Goal: Task Accomplishment & Management: Complete application form

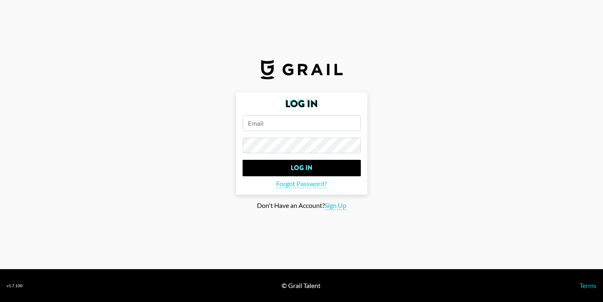
click at [285, 127] on input "email" at bounding box center [302, 123] width 118 height 16
type input "[PERSON_NAME][EMAIL_ADDRESS][PERSON_NAME][DOMAIN_NAME]"
click at [332, 206] on span "Sign Up" at bounding box center [336, 205] width 22 height 9
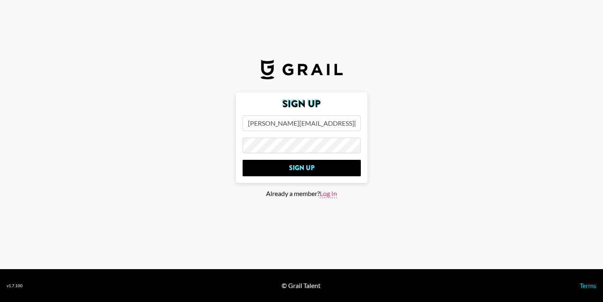
click at [327, 194] on span "Log In" at bounding box center [328, 193] width 17 height 9
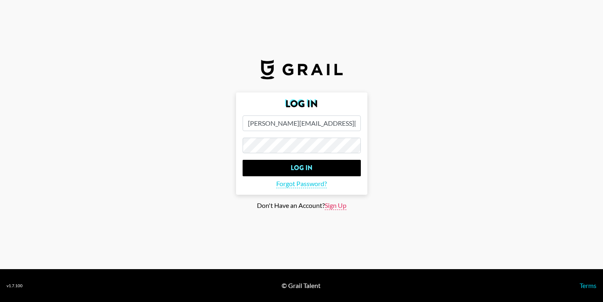
click at [339, 206] on span "Sign Up" at bounding box center [336, 205] width 22 height 9
type input "Sign Up"
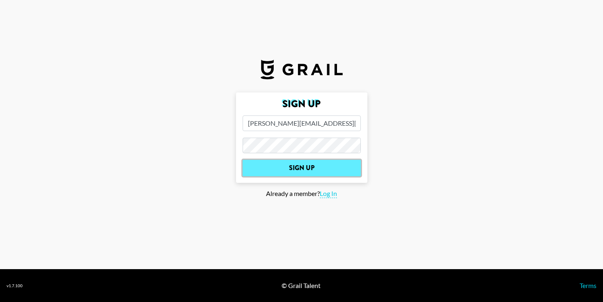
click at [270, 161] on input "Sign Up" at bounding box center [302, 168] width 118 height 16
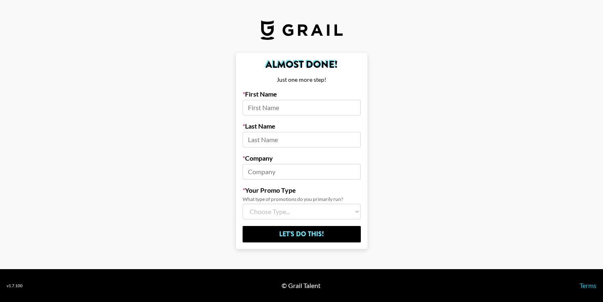
click at [295, 116] on form "Almost Done! Just one more step! First Name Last Name Company Your Promo Type W…" at bounding box center [301, 151] width 131 height 196
click at [287, 109] on input at bounding box center [302, 108] width 118 height 16
type input "[PERSON_NAME]"
type input "k"
type input "[PERSON_NAME]"
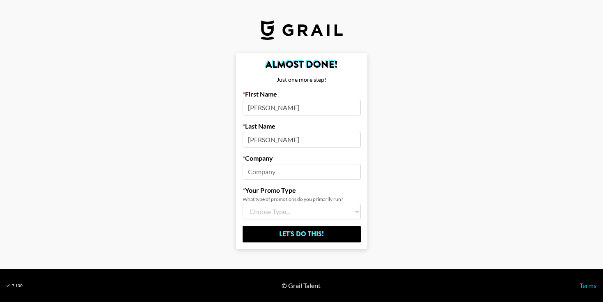
click at [251, 185] on form "Almost Done! Just one more step! First Name [PERSON_NAME] Last Name [PERSON_NAM…" at bounding box center [301, 151] width 131 height 196
click at [256, 174] on input at bounding box center [302, 172] width 118 height 16
type input "Universal music"
click at [187, 194] on main "Almost Done! Just one more step! First Name [PERSON_NAME] Last Name [PERSON_NAM…" at bounding box center [302, 151] width 590 height 196
click at [291, 205] on select "Choose Type... Song Promos Brand Promos Both (I work at an Agency)" at bounding box center [302, 212] width 118 height 16
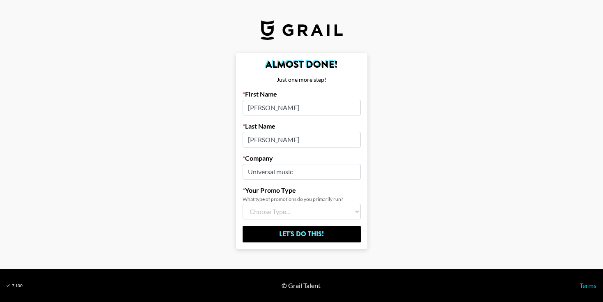
select select "Song"
click at [243, 204] on select "Choose Type... Song Promos Brand Promos Both (I work at an Agency)" at bounding box center [302, 212] width 118 height 16
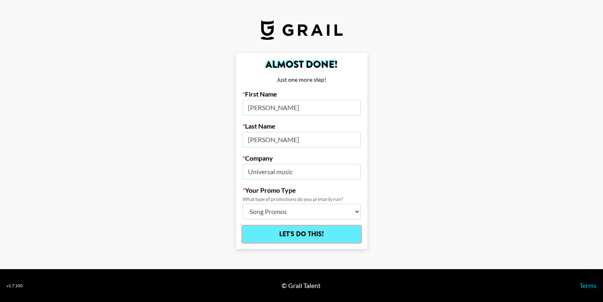
click at [305, 236] on input "Let's Do This!" at bounding box center [302, 234] width 118 height 16
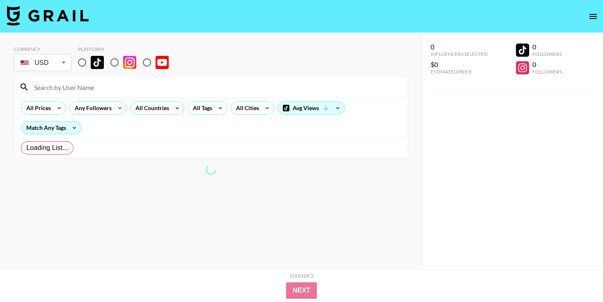
radio input "true"
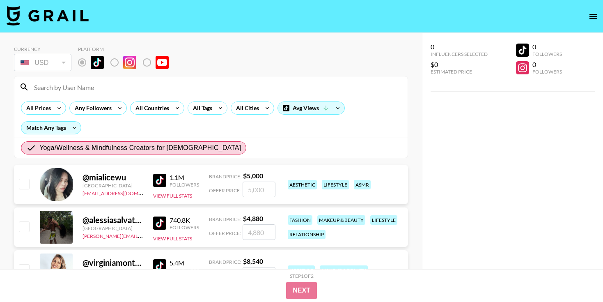
click at [22, 186] on input "checkbox" at bounding box center [24, 184] width 10 height 10
checkbox input "true"
type input "5000"
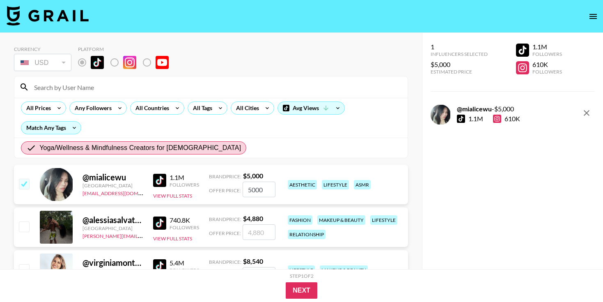
click at [24, 182] on input "checkbox" at bounding box center [24, 184] width 10 height 10
checkbox input "false"
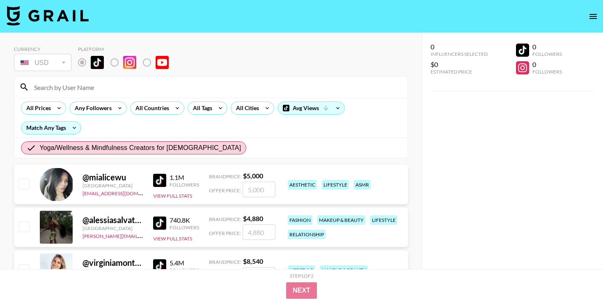
click at [23, 228] on input "checkbox" at bounding box center [24, 226] width 10 height 10
checkbox input "true"
type input "4880"
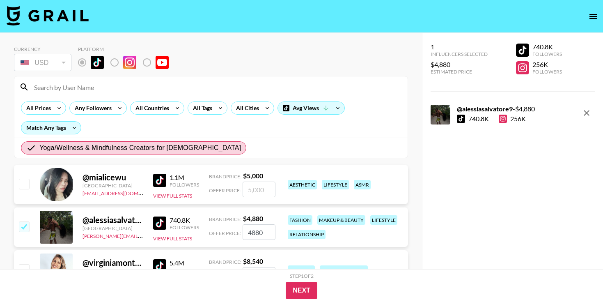
click at [23, 228] on input "checkbox" at bounding box center [24, 226] width 10 height 10
checkbox input "false"
